Goal: Transaction & Acquisition: Obtain resource

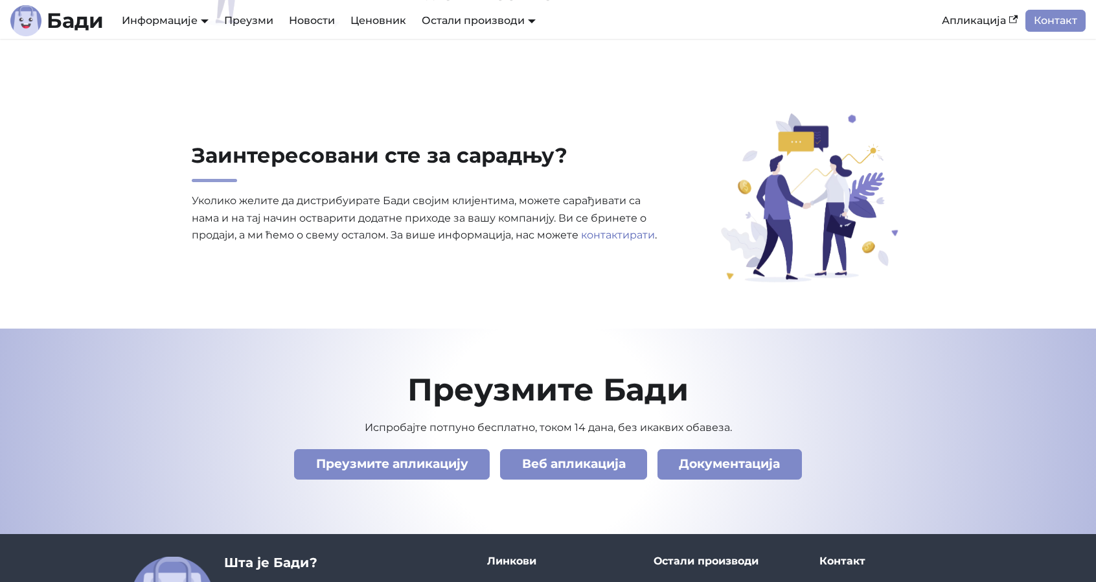
scroll to position [4296, 0]
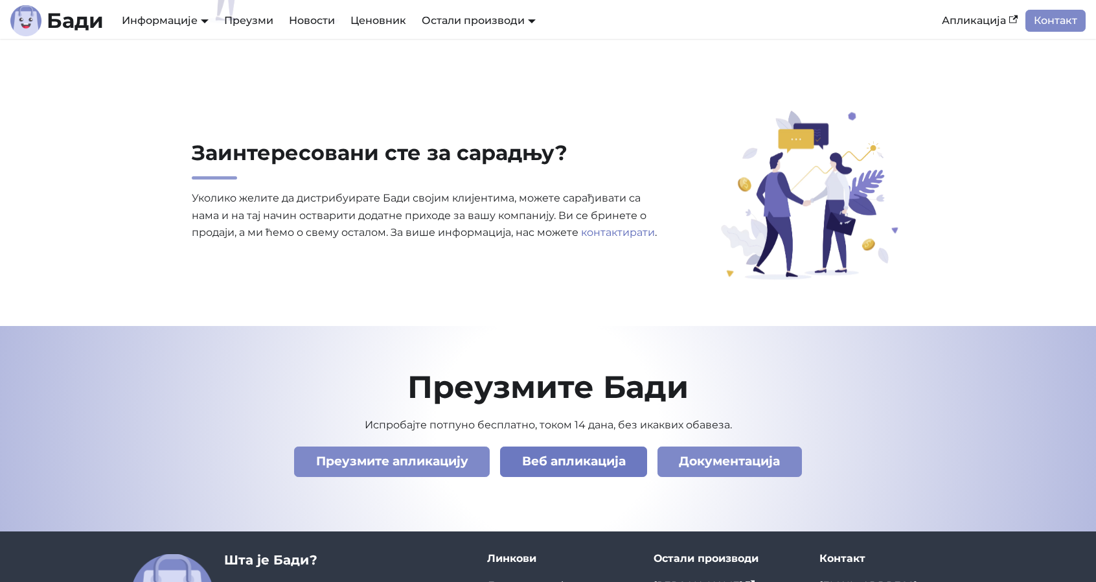
click at [617, 452] on link "Веб апликација" at bounding box center [573, 461] width 147 height 30
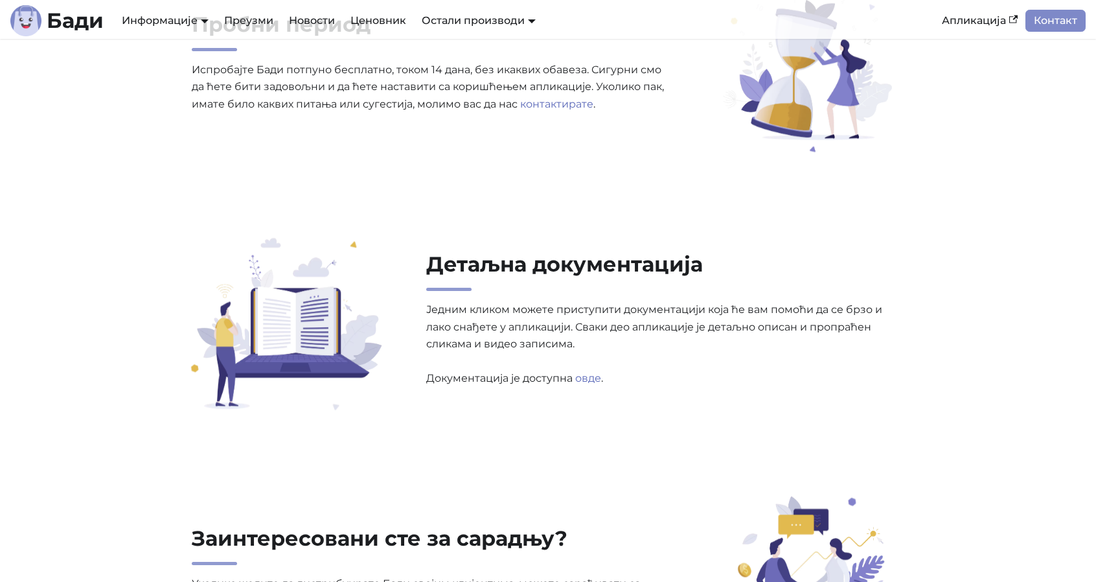
scroll to position [4439, 0]
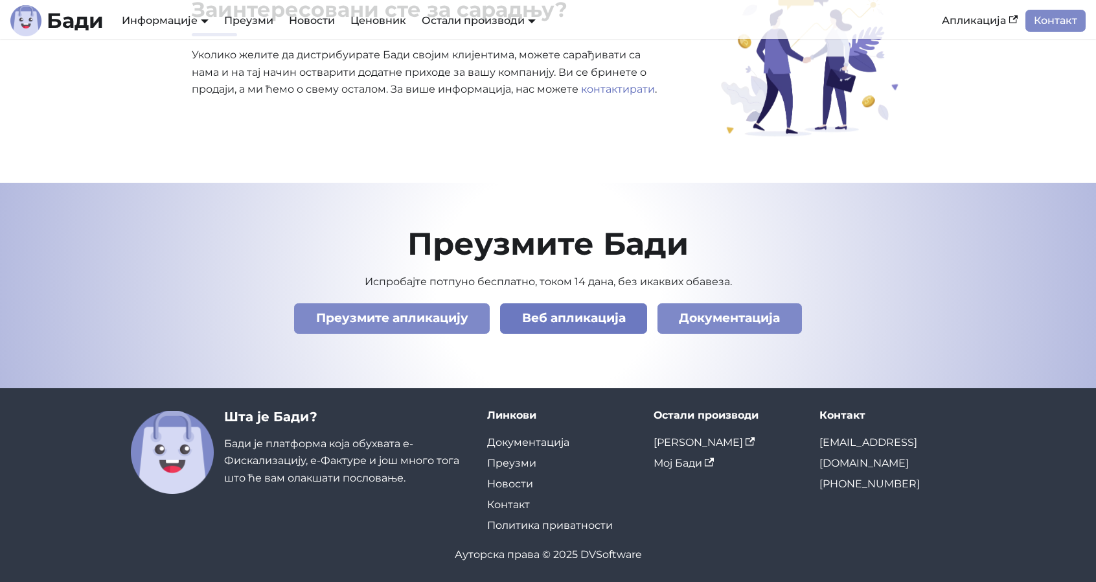
click at [600, 322] on link "Веб апликација" at bounding box center [573, 318] width 147 height 30
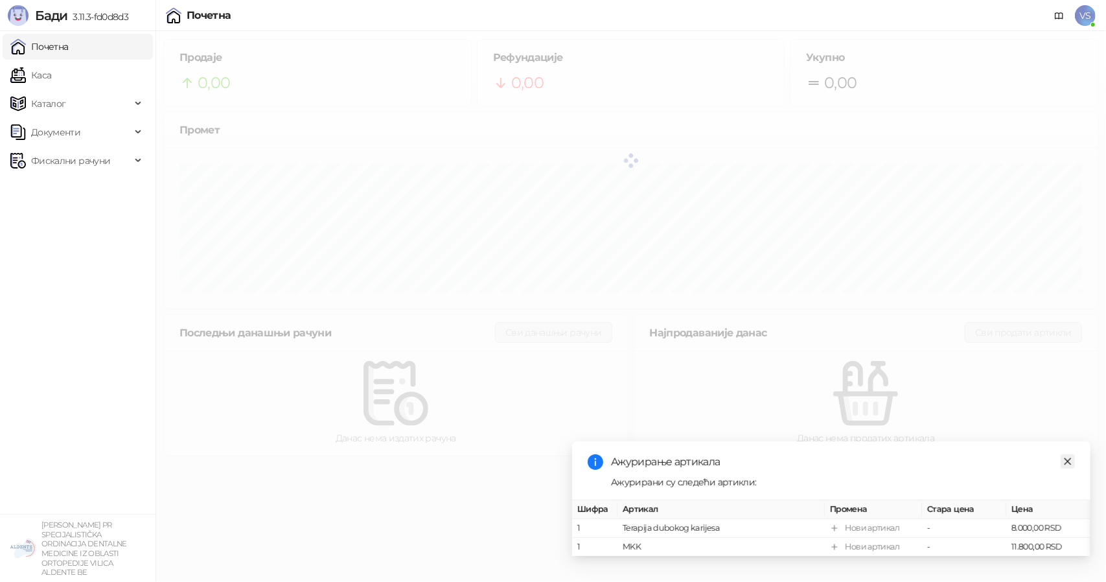
click at [1066, 457] on icon "close" at bounding box center [1067, 461] width 9 height 9
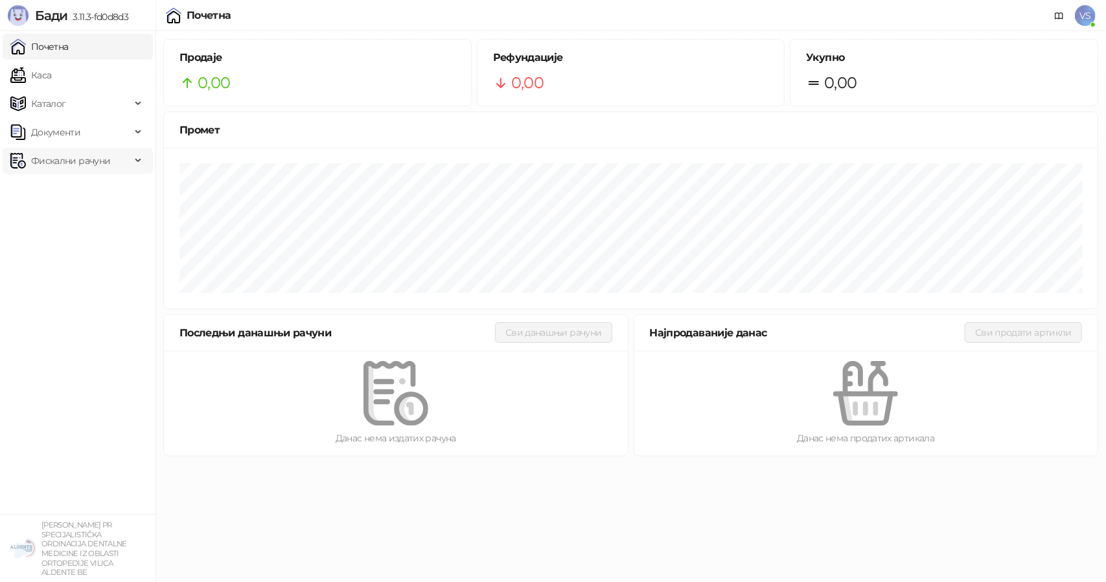
click at [75, 156] on span "Фискални рачуни" at bounding box center [70, 161] width 79 height 26
click at [41, 217] on link "По данима" at bounding box center [50, 218] width 69 height 26
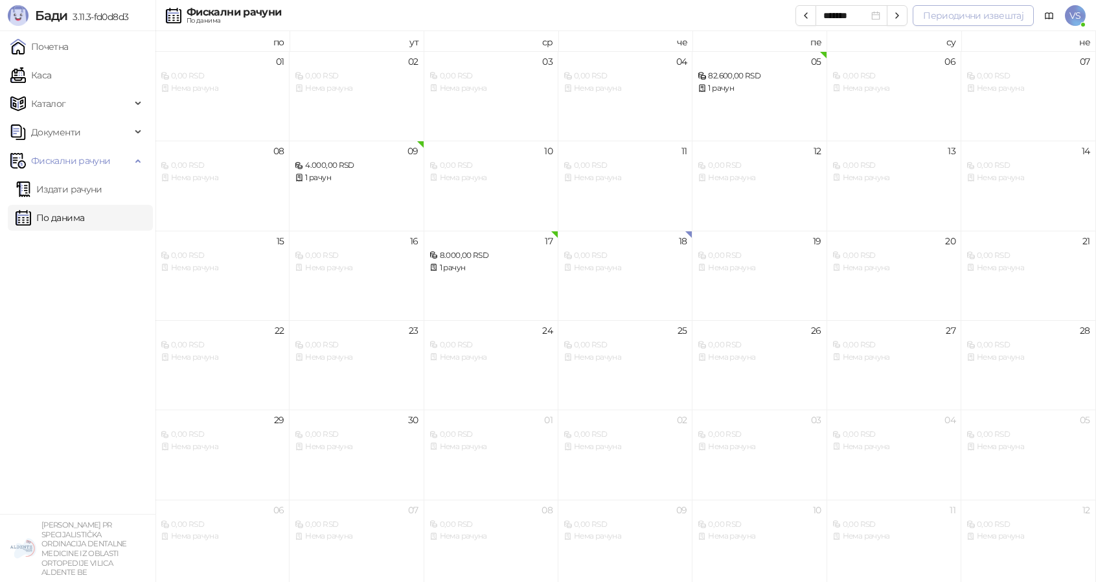
click at [986, 15] on button "Периодични извештај" at bounding box center [973, 15] width 121 height 21
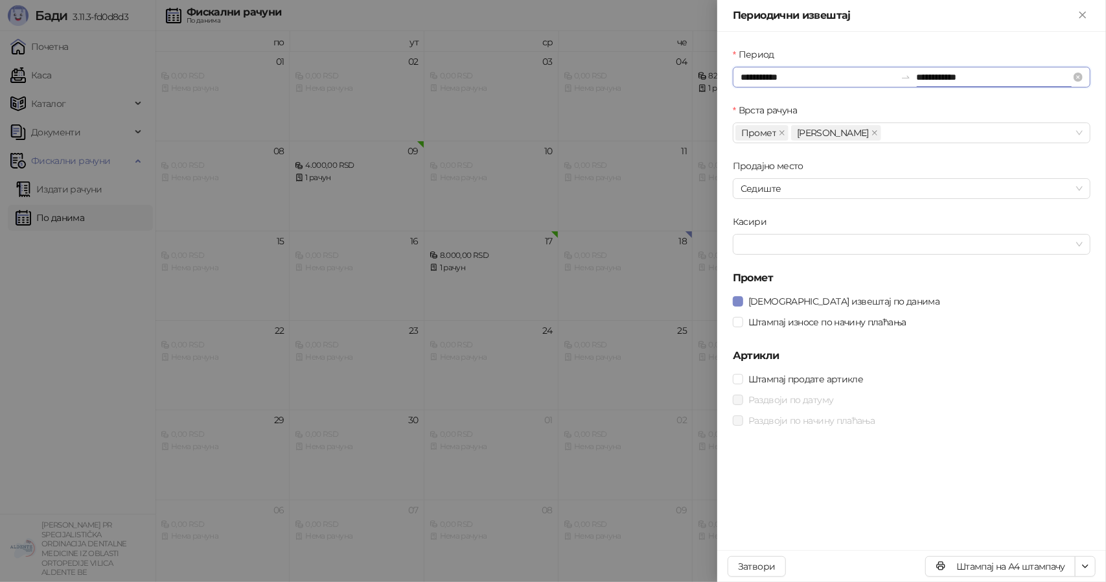
click at [917, 80] on input "**********" at bounding box center [993, 77] width 155 height 14
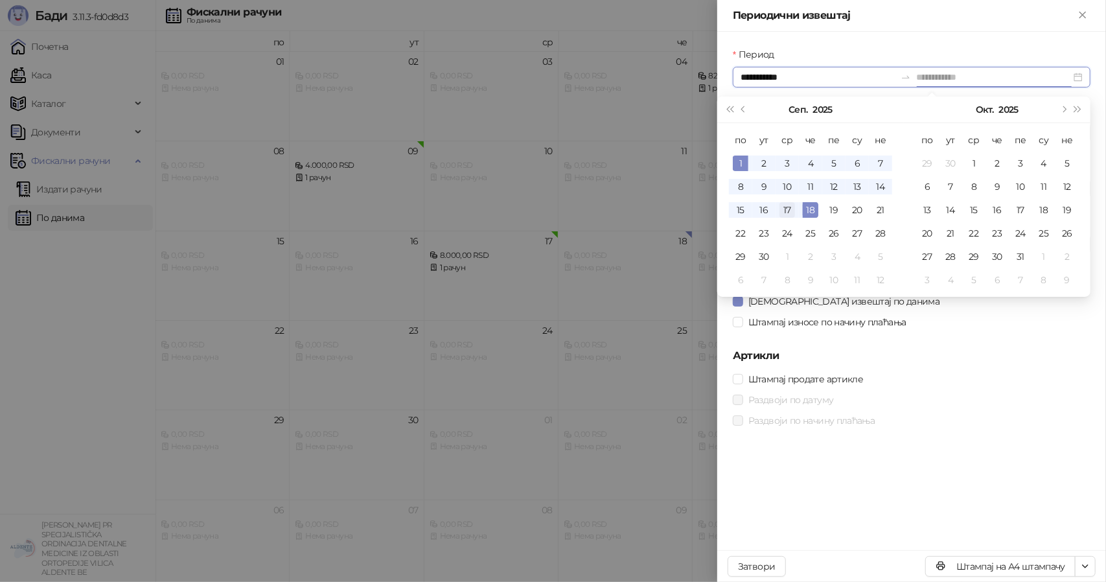
type input "**********"
click at [787, 204] on div "17" at bounding box center [787, 210] width 16 height 16
type input "**********"
click at [974, 359] on h5 "Артикли" at bounding box center [912, 356] width 358 height 16
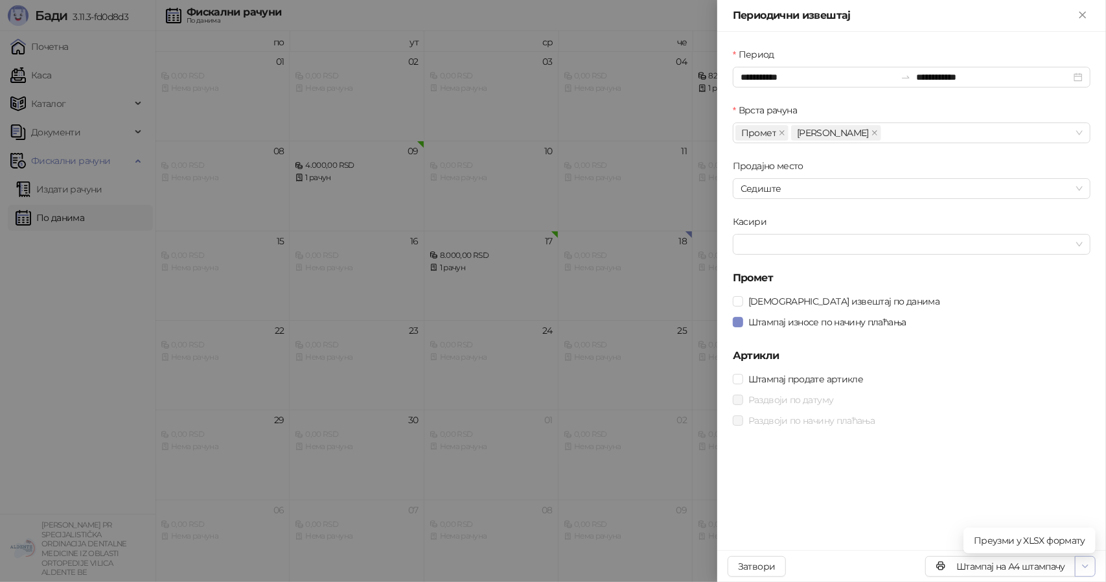
click at [1084, 568] on icon "button" at bounding box center [1085, 566] width 10 height 10
click at [1047, 530] on li "Преузми у XLSX формату" at bounding box center [1029, 540] width 127 height 21
click at [1079, 17] on icon "Close" at bounding box center [1083, 15] width 12 height 12
